Goal: Task Accomplishment & Management: Use online tool/utility

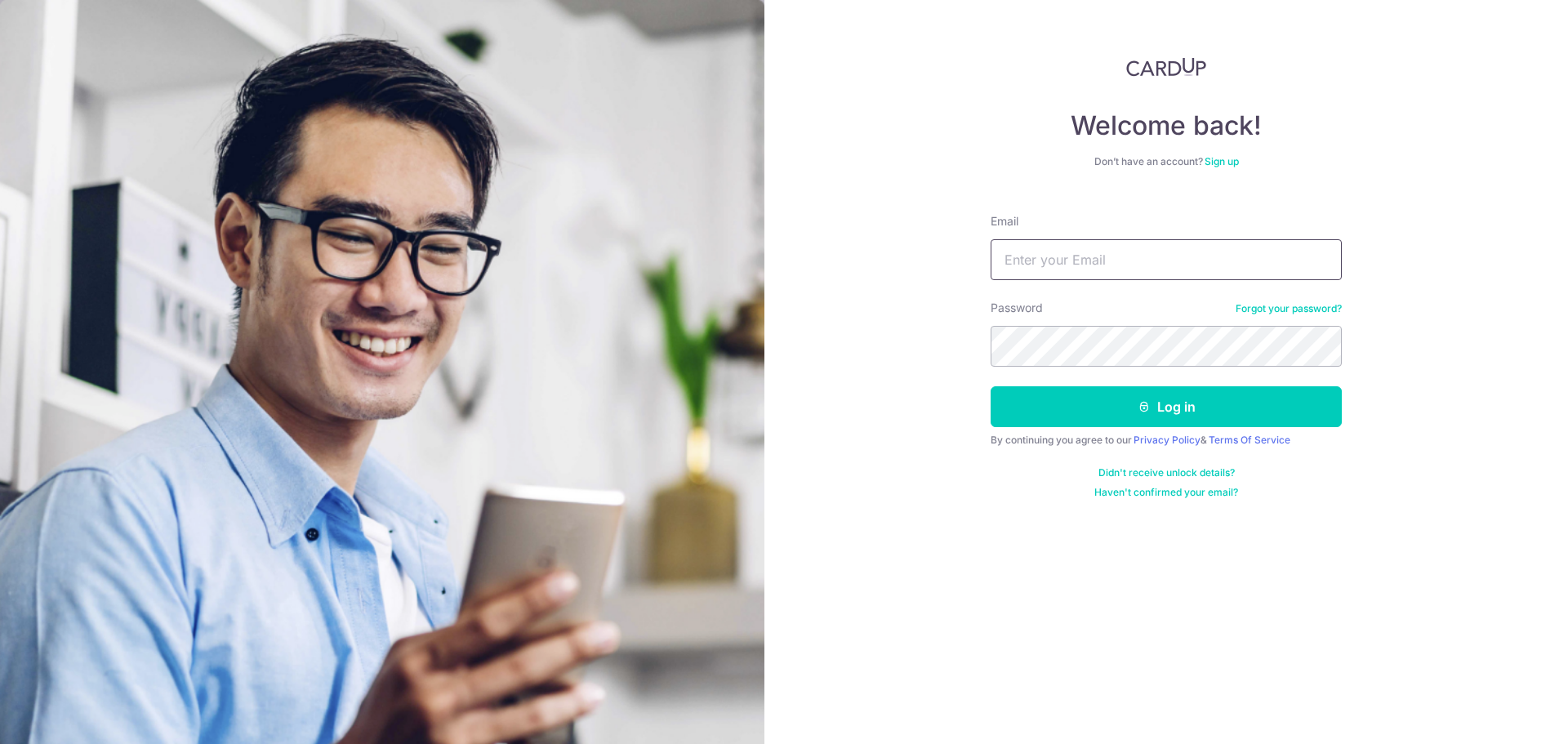
click at [1181, 279] on input "Email" at bounding box center [1166, 259] width 351 height 40
click at [1173, 267] on input "Email" at bounding box center [1166, 259] width 351 height 40
type input "[EMAIL_ADDRESS][DOMAIN_NAME]"
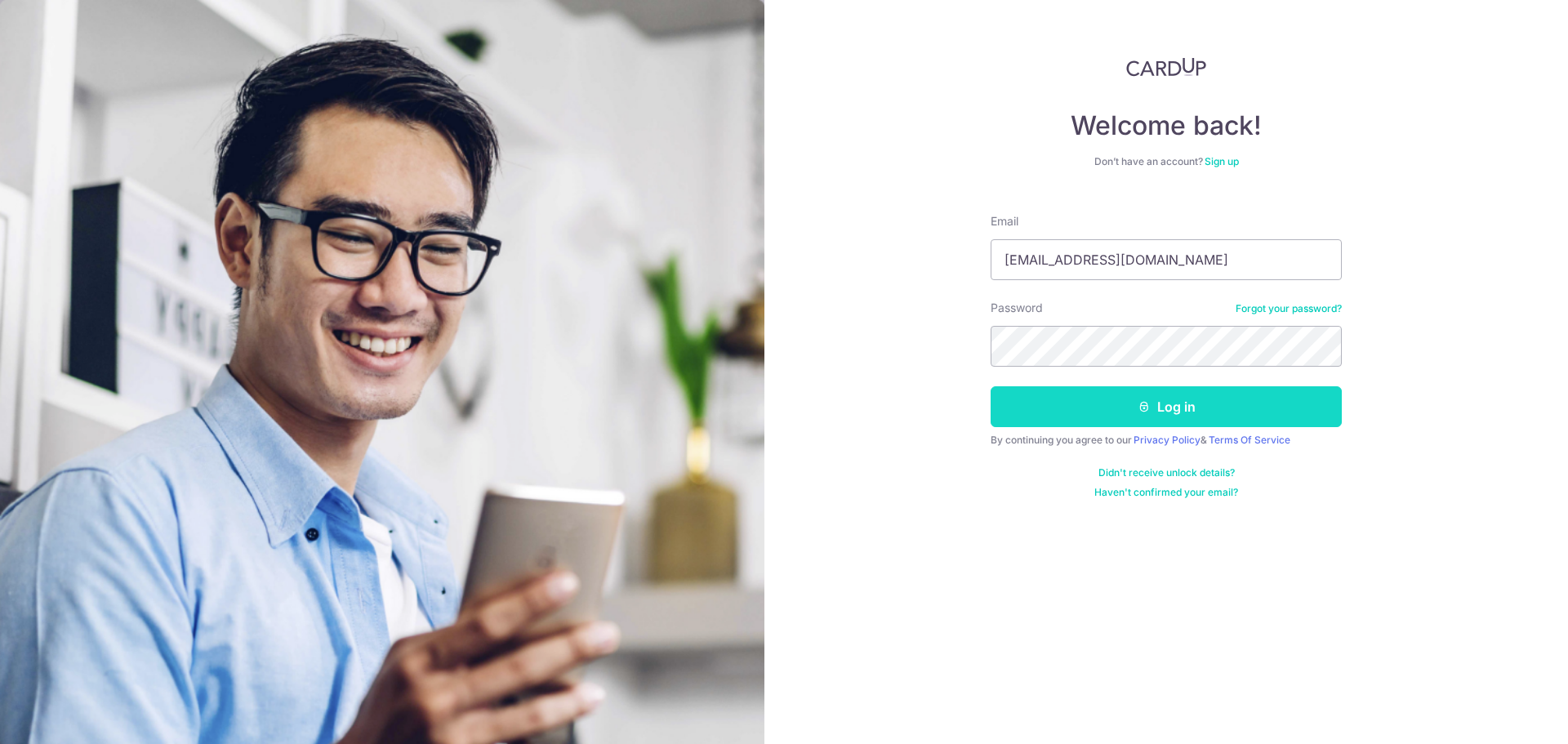
click at [1130, 408] on button "Log in" at bounding box center [1166, 406] width 351 height 40
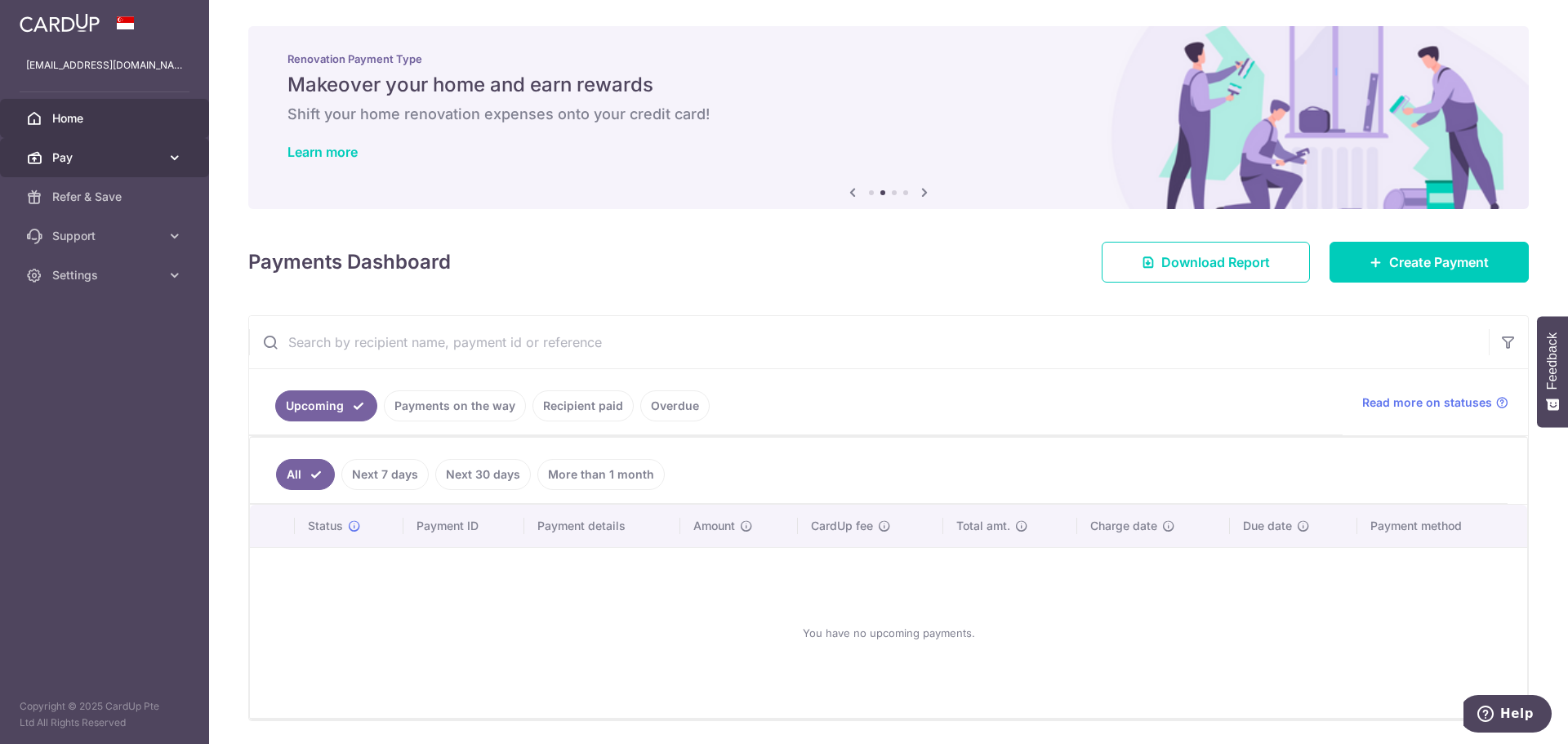
click at [126, 166] on link "Pay" at bounding box center [104, 157] width 209 height 40
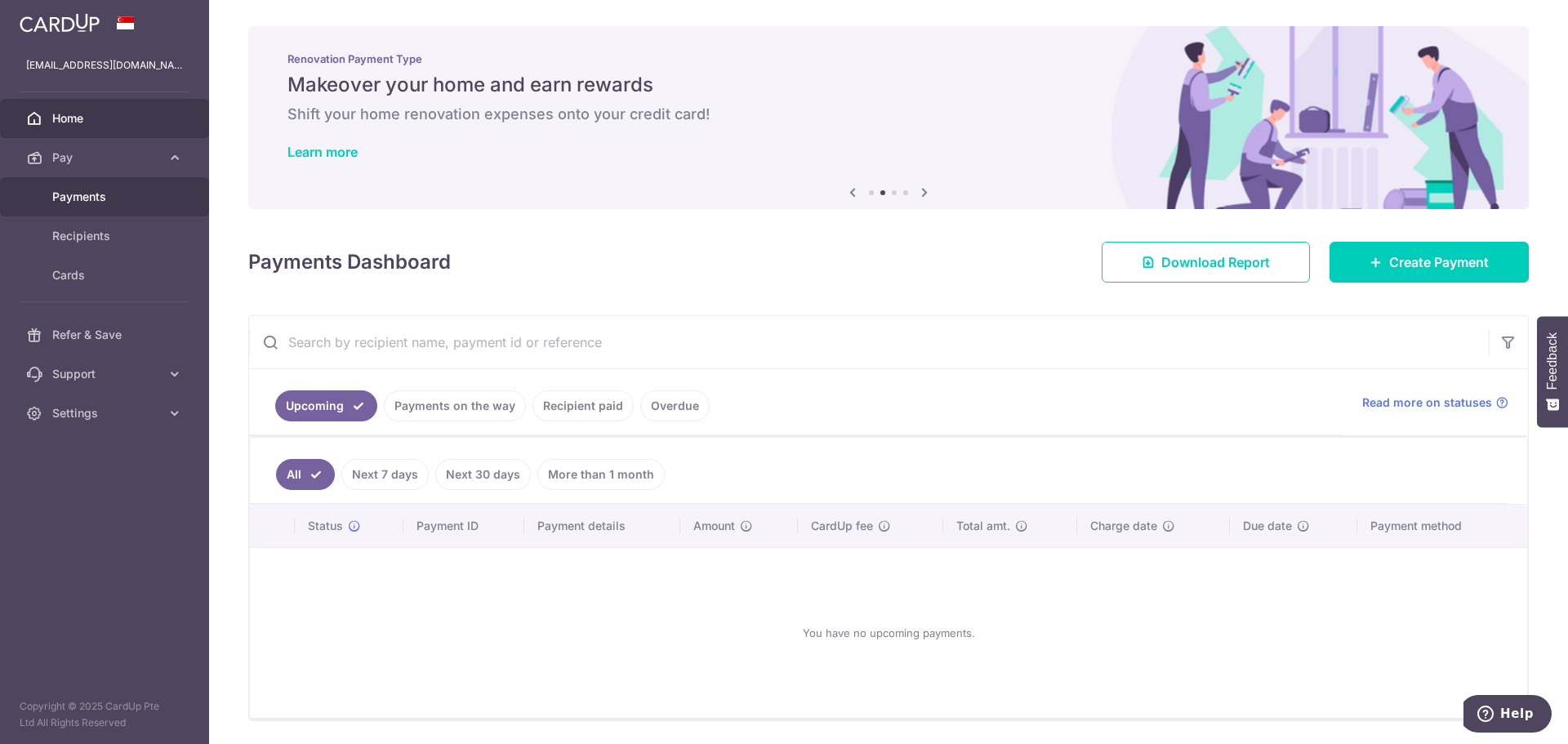
click at [129, 181] on link "Payments" at bounding box center [104, 197] width 209 height 40
